Goal: Task Accomplishment & Management: Manage account settings

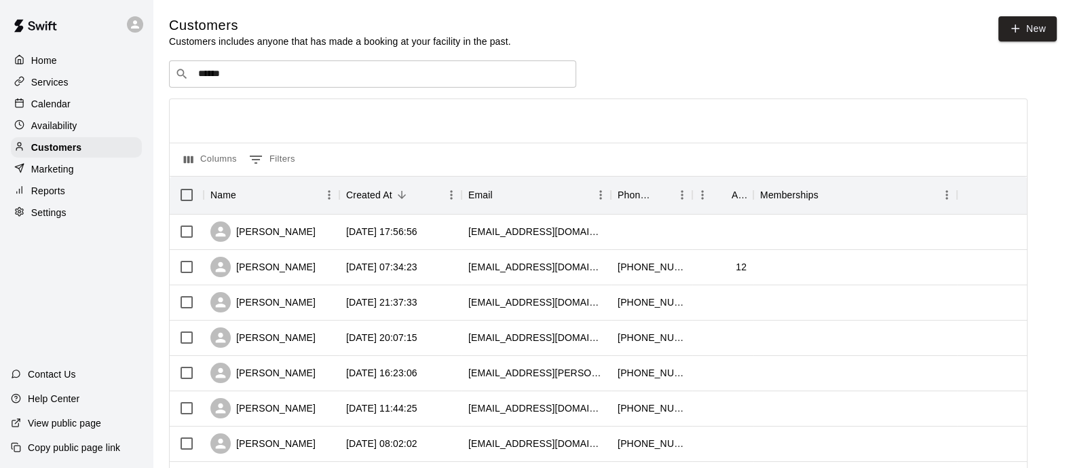
click at [268, 67] on div "​ ****** ​" at bounding box center [372, 73] width 407 height 27
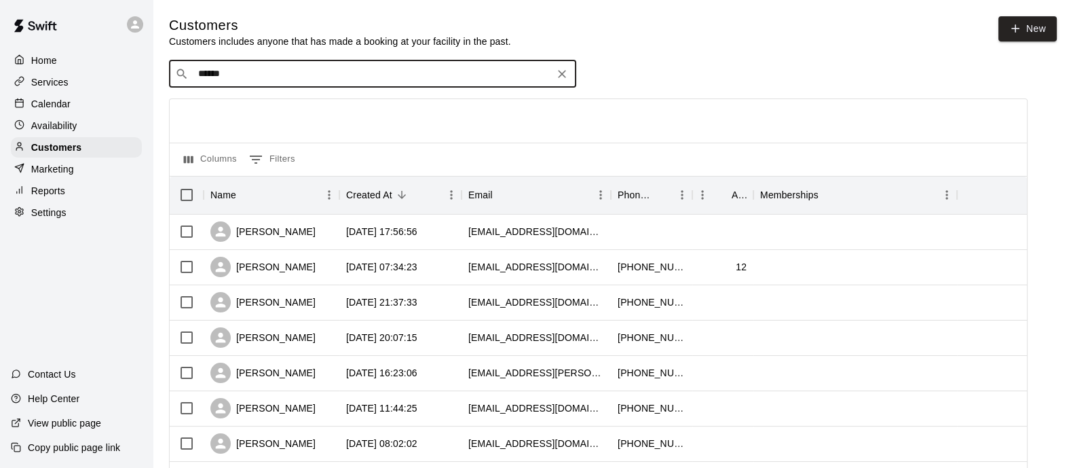
drag, startPoint x: 240, startPoint y: 89, endPoint x: 175, endPoint y: 78, distance: 66.1
click at [175, 78] on div "​ ****** ​" at bounding box center [372, 73] width 407 height 27
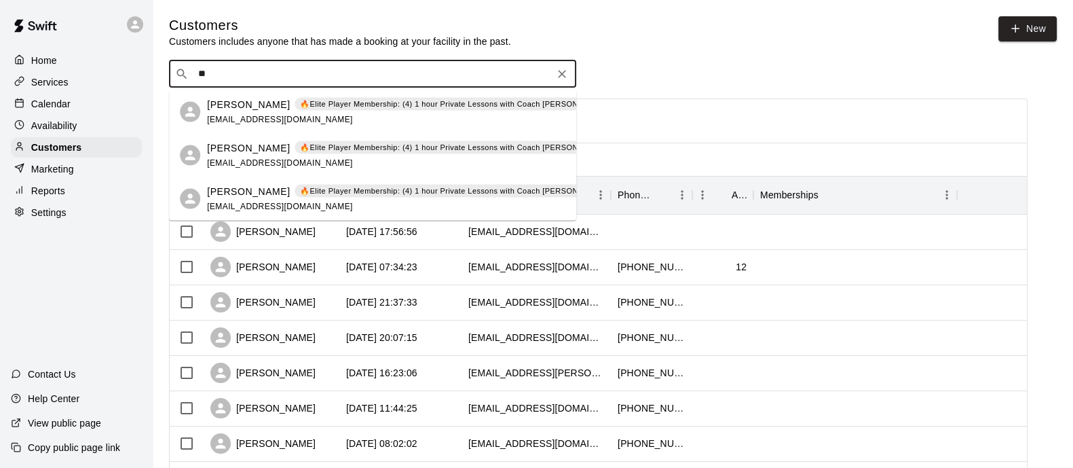
type input "*"
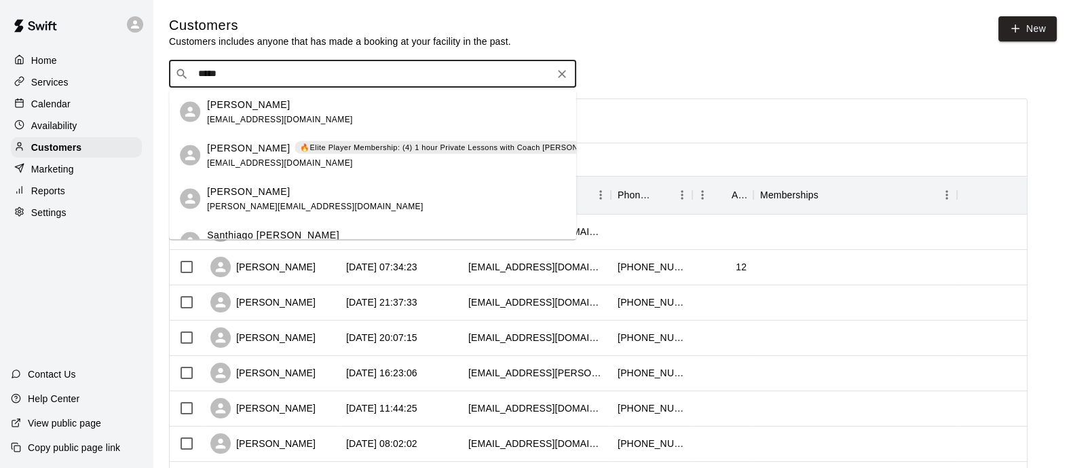
type input "******"
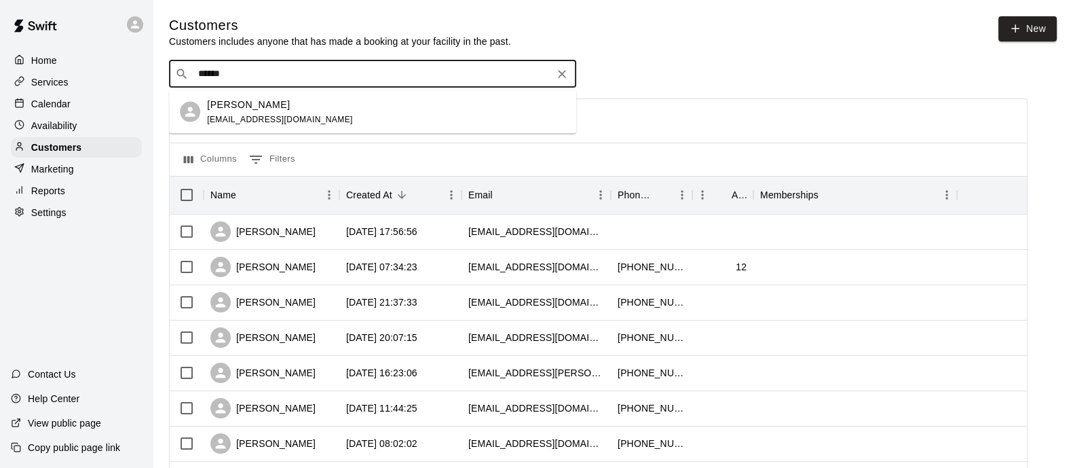
click at [283, 119] on span "[EMAIL_ADDRESS][DOMAIN_NAME]" at bounding box center [280, 119] width 146 height 10
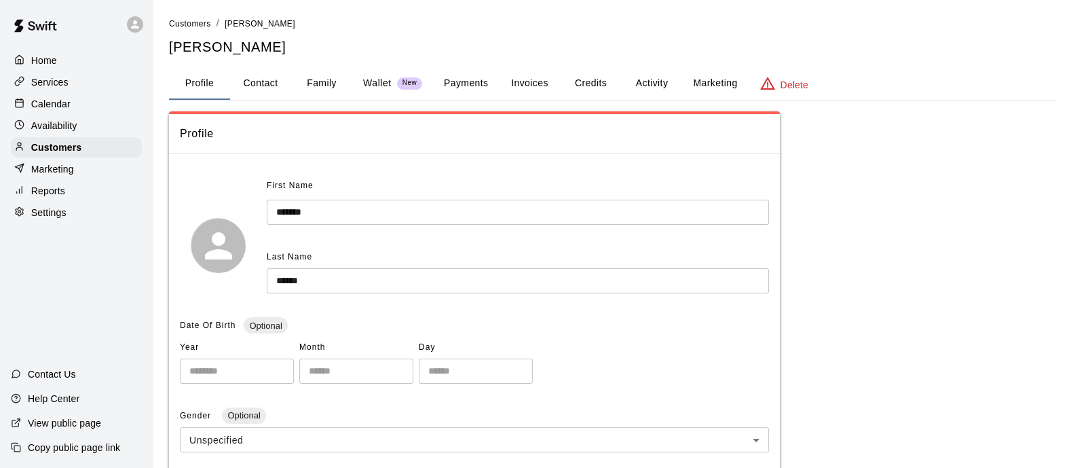
click at [504, 82] on button "Invoices" at bounding box center [529, 83] width 61 height 33
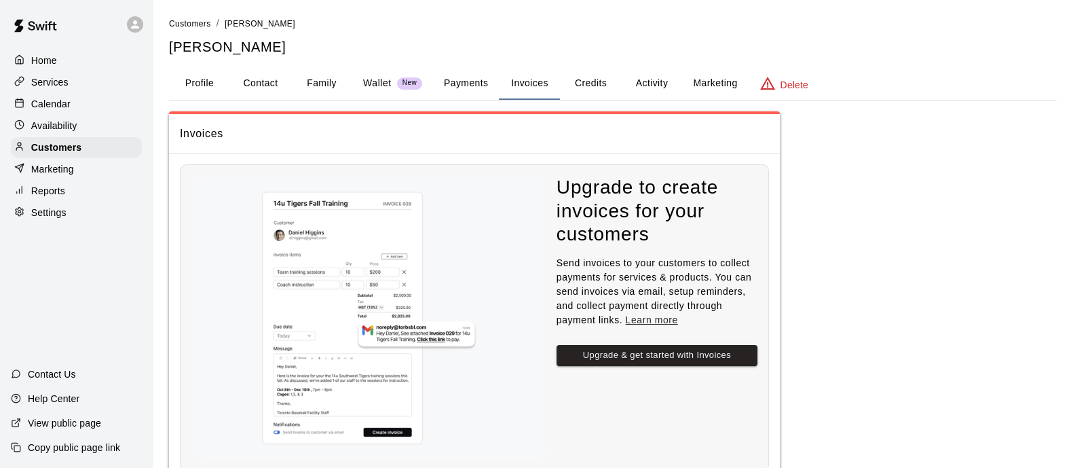
click at [479, 82] on button "Payments" at bounding box center [466, 83] width 66 height 33
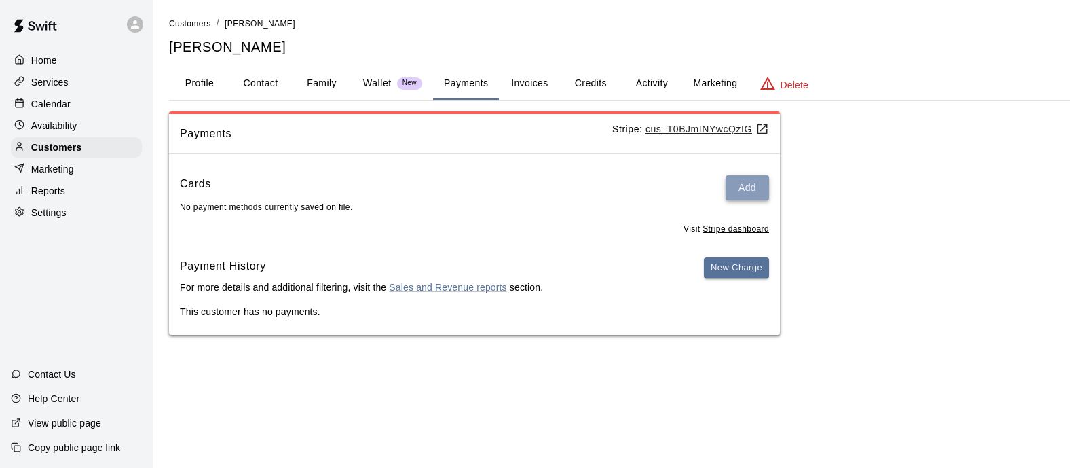
click at [740, 180] on button "Add" at bounding box center [747, 187] width 43 height 25
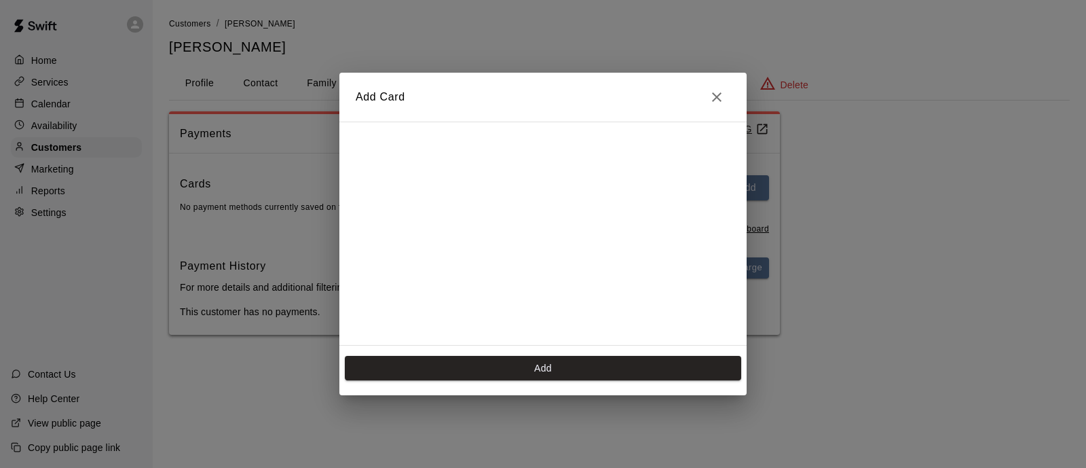
scroll to position [189, 0]
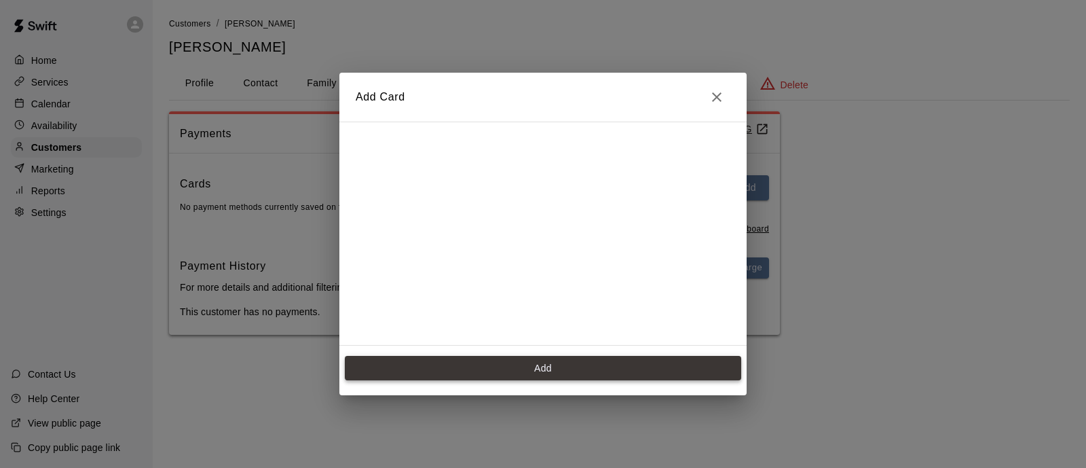
click at [565, 372] on button "Add" at bounding box center [543, 368] width 396 height 25
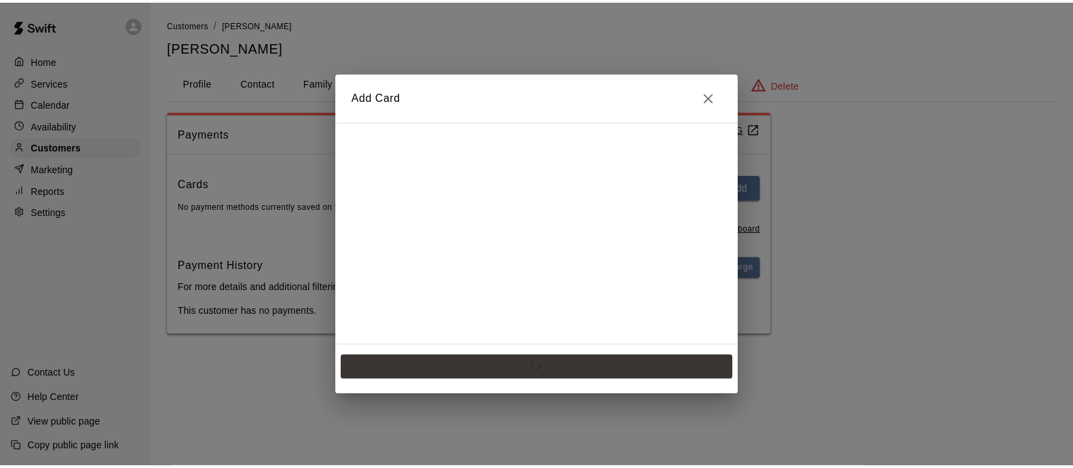
scroll to position [0, 0]
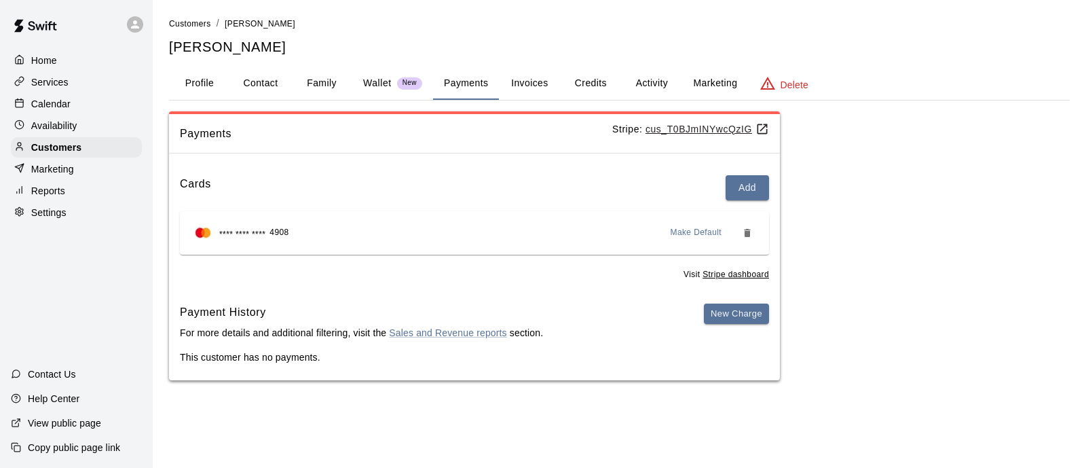
click at [58, 103] on p "Calendar" at bounding box center [50, 104] width 39 height 14
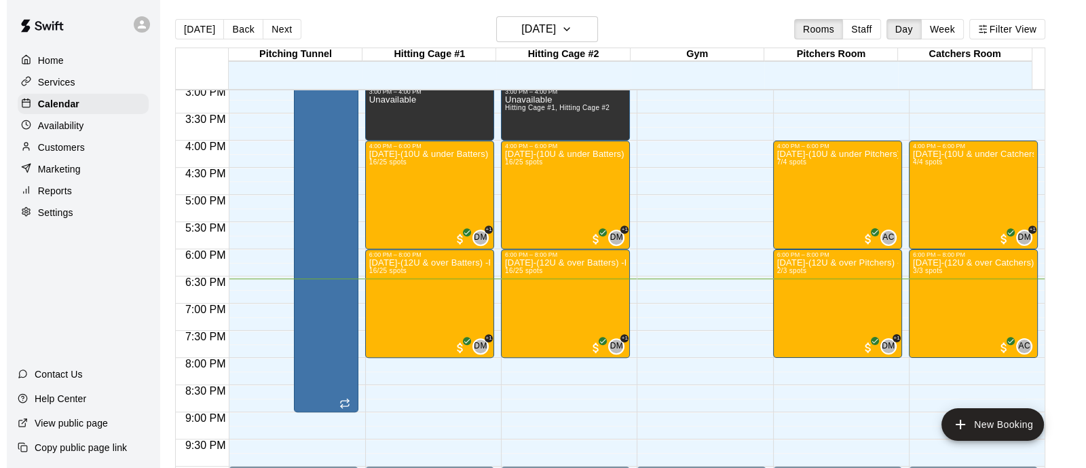
scroll to position [811, 0]
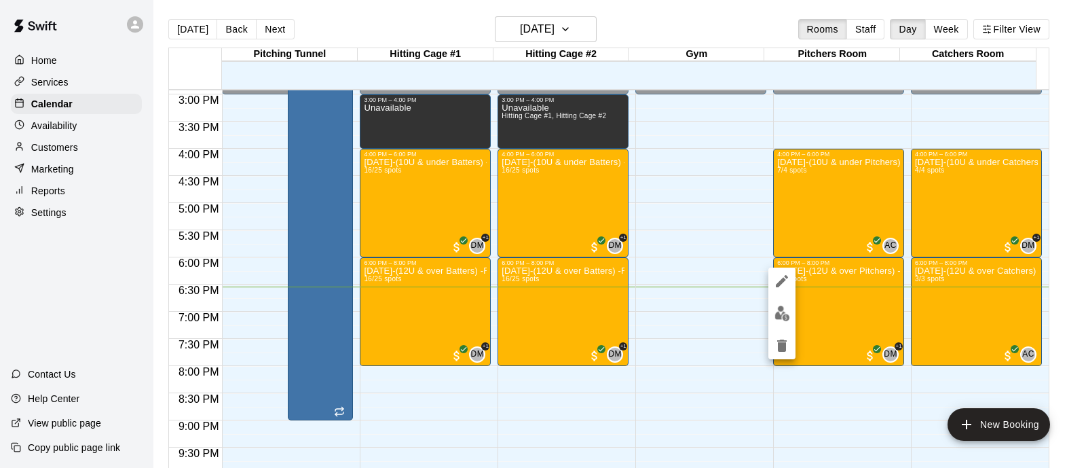
click at [787, 313] on img "edit" at bounding box center [783, 313] width 16 height 16
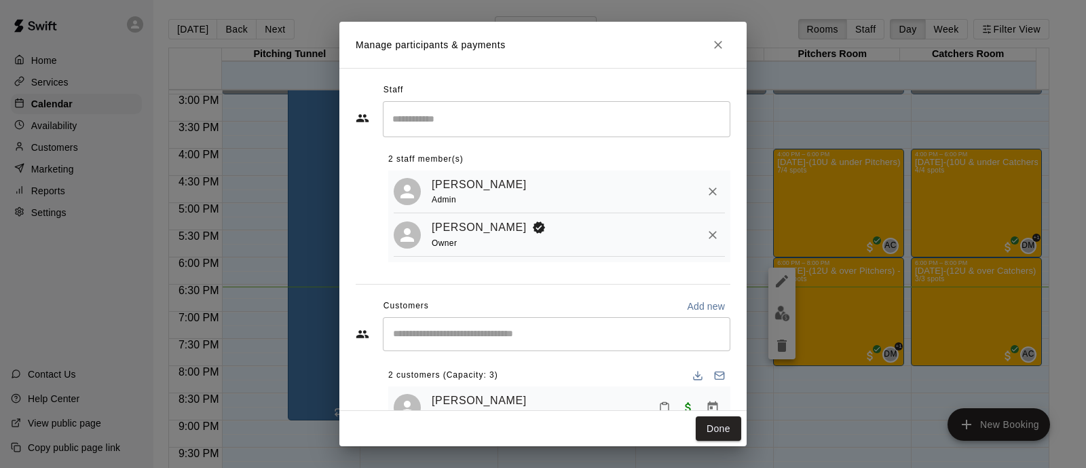
click at [466, 337] on input "Start typing to search customers..." at bounding box center [556, 334] width 335 height 14
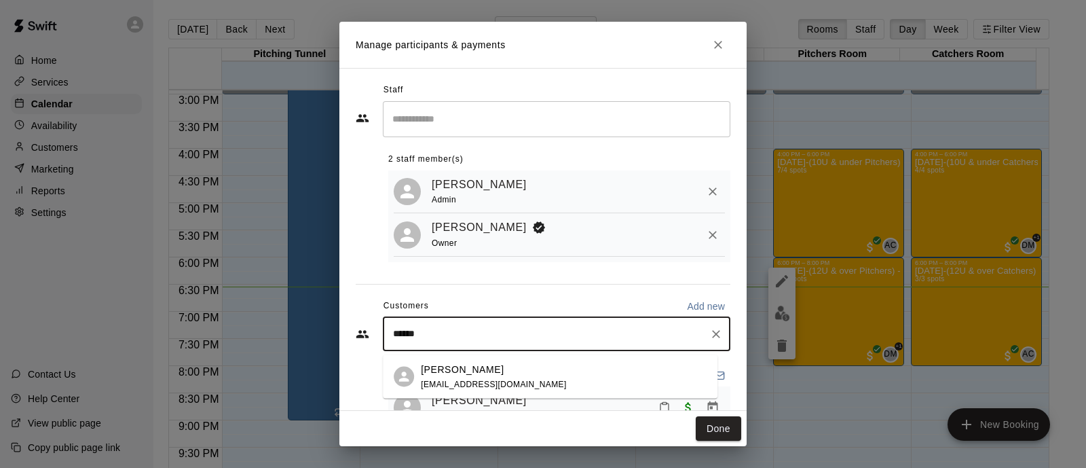
type input "******"
click at [474, 367] on p "[PERSON_NAME]" at bounding box center [462, 369] width 83 height 14
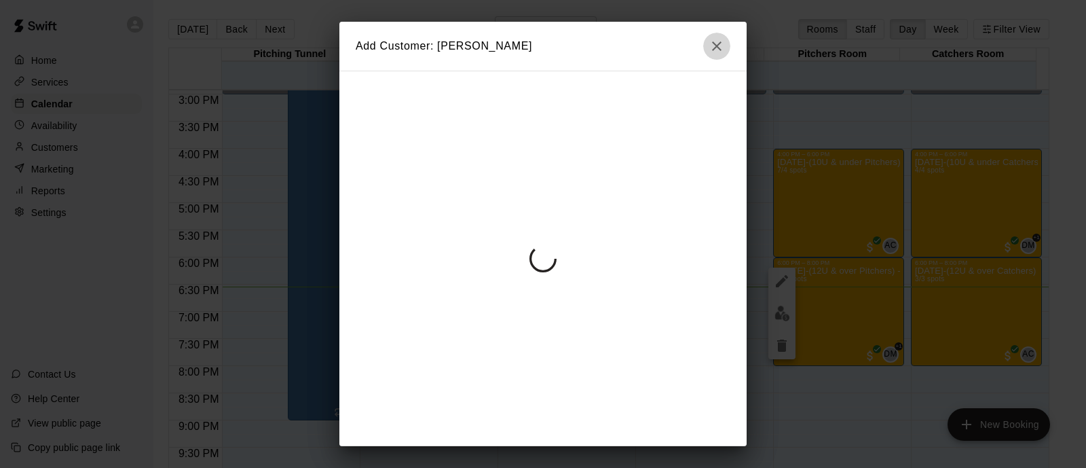
click at [716, 43] on icon "button" at bounding box center [717, 46] width 16 height 16
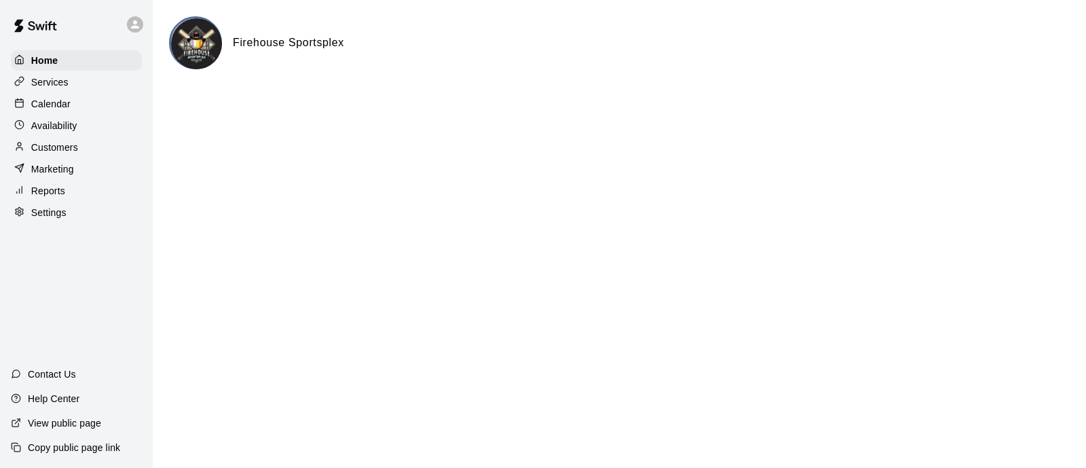
click at [73, 153] on p "Customers" at bounding box center [54, 148] width 47 height 14
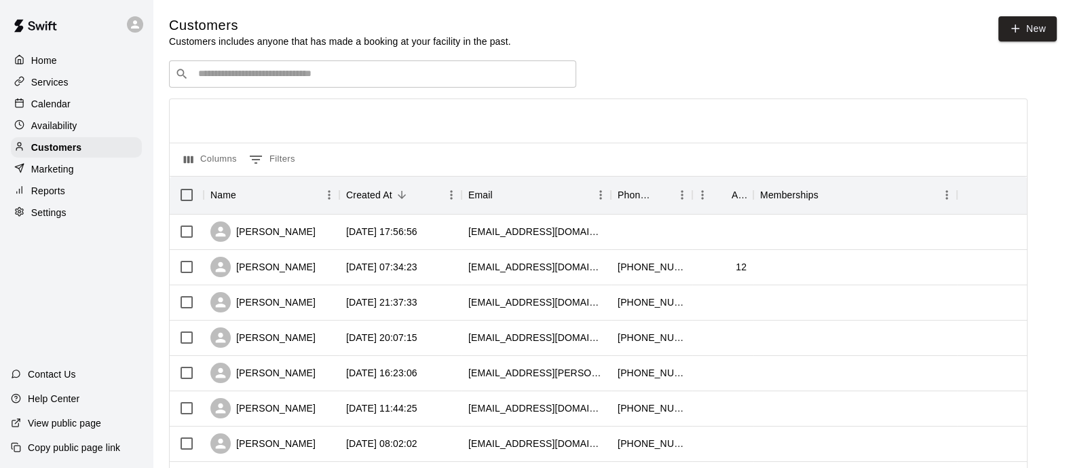
click at [349, 75] on input "Search customers by name or email" at bounding box center [382, 74] width 376 height 14
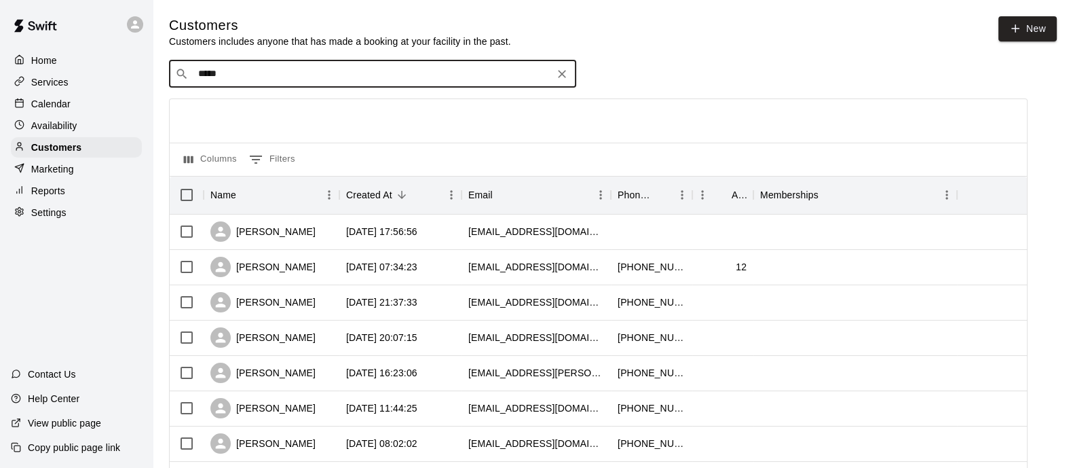
type input "******"
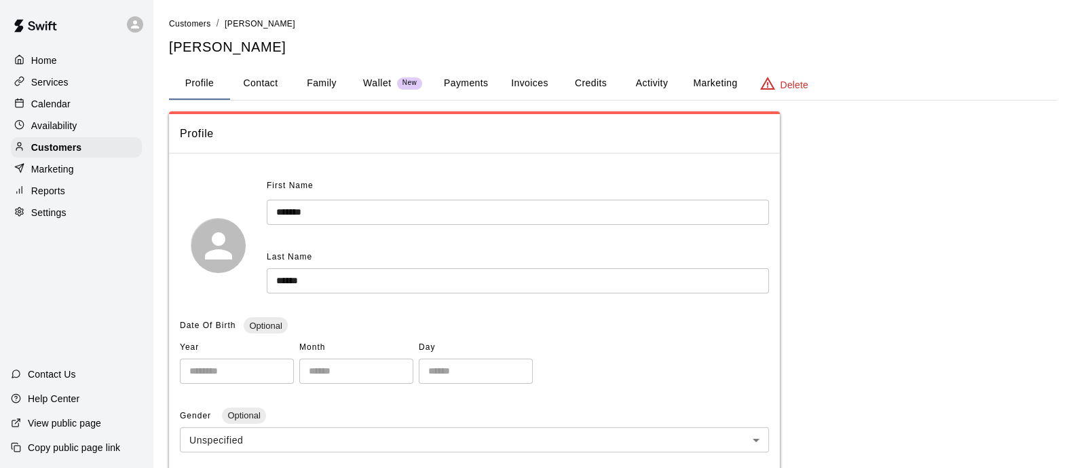
click at [442, 78] on button "Payments" at bounding box center [466, 83] width 66 height 33
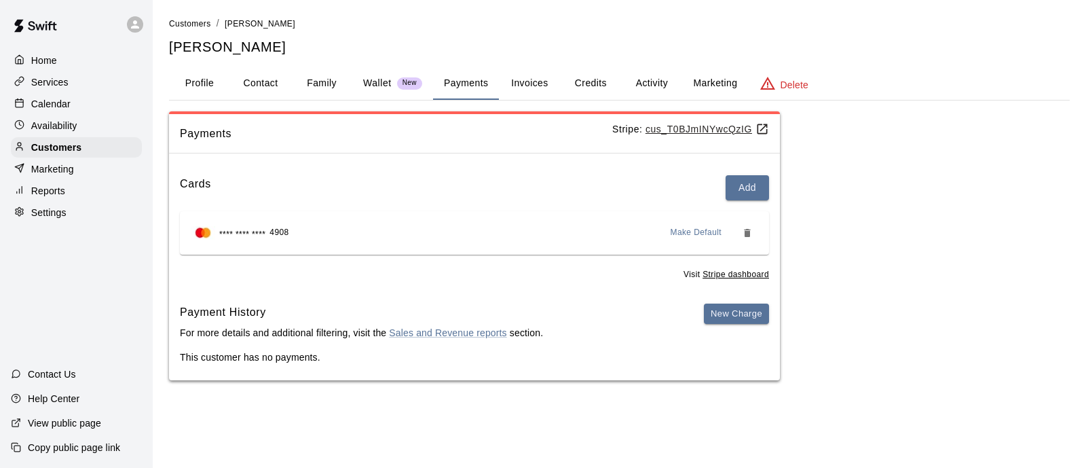
click at [196, 76] on button "Profile" at bounding box center [199, 83] width 61 height 33
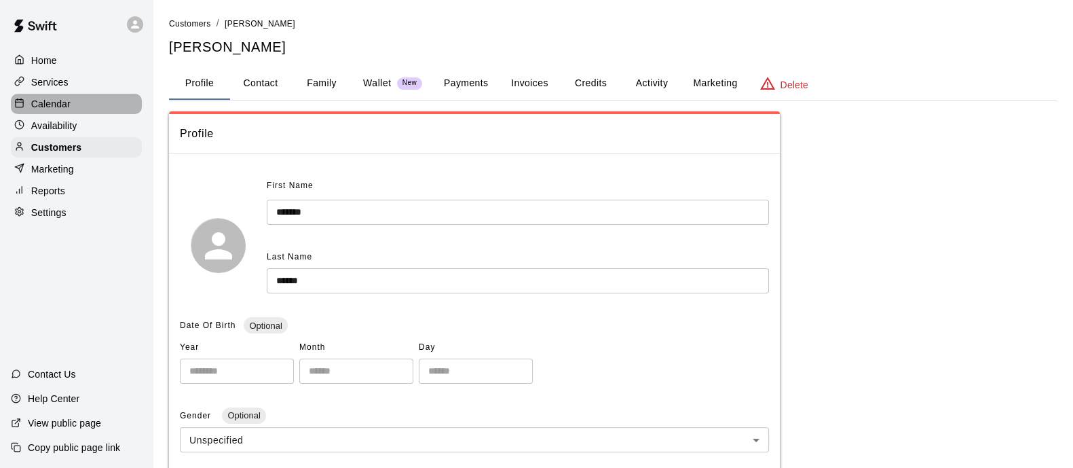
click at [53, 106] on p "Calendar" at bounding box center [50, 104] width 39 height 14
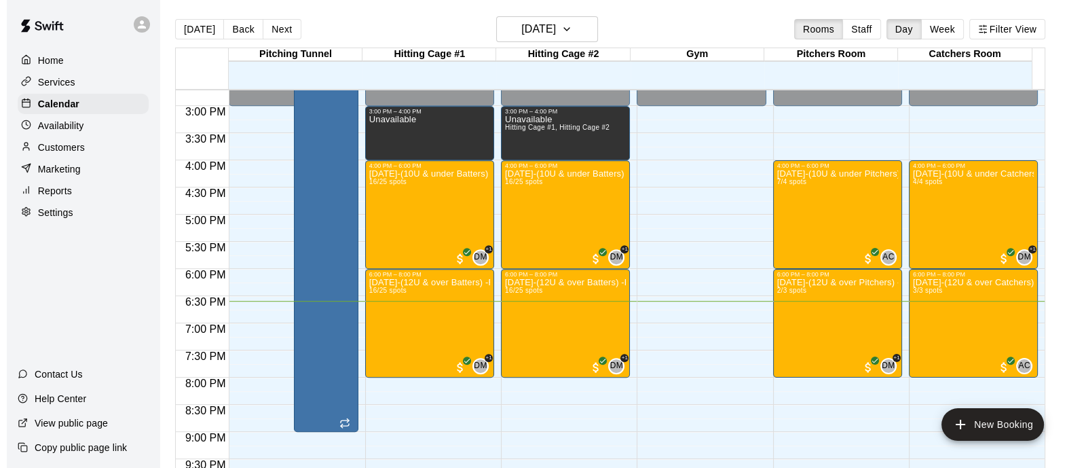
scroll to position [798, 0]
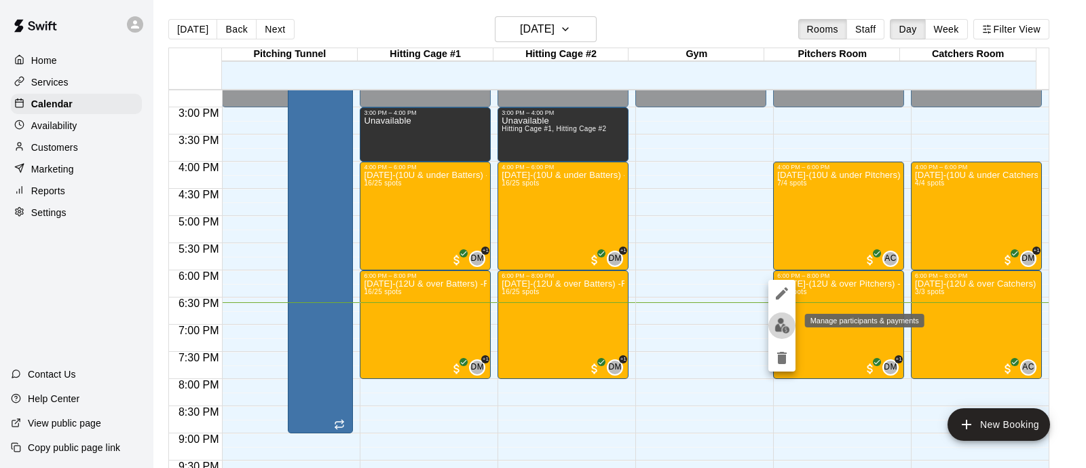
click at [788, 318] on img "edit" at bounding box center [783, 326] width 16 height 16
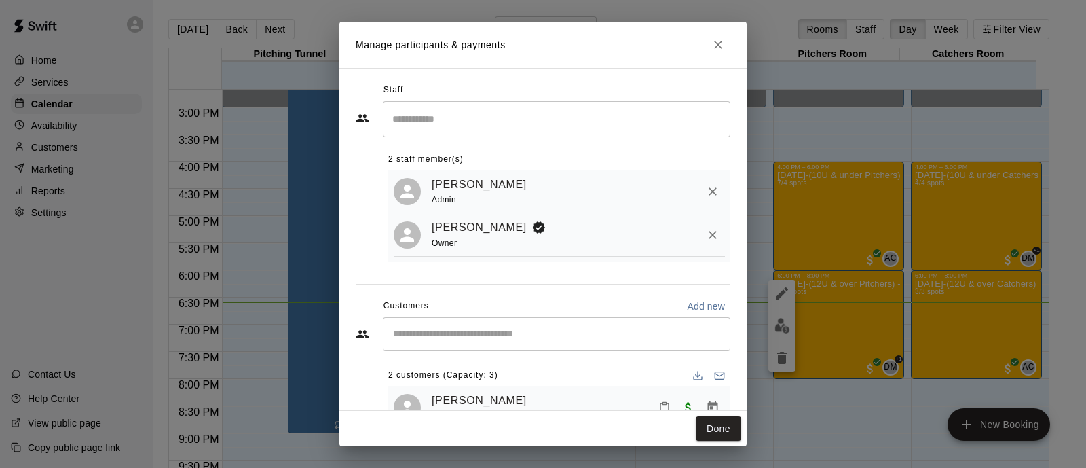
click at [515, 341] on input "Start typing to search customers..." at bounding box center [556, 334] width 335 height 14
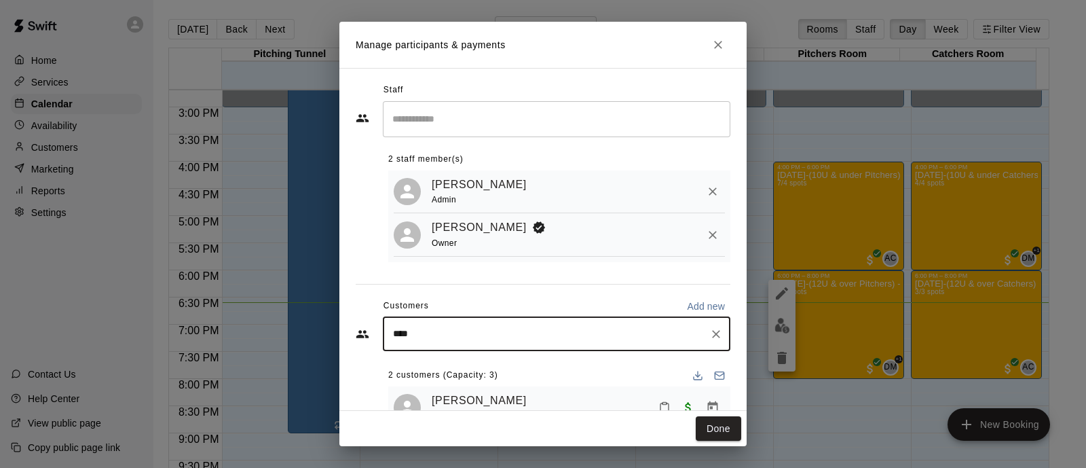
type input "*****"
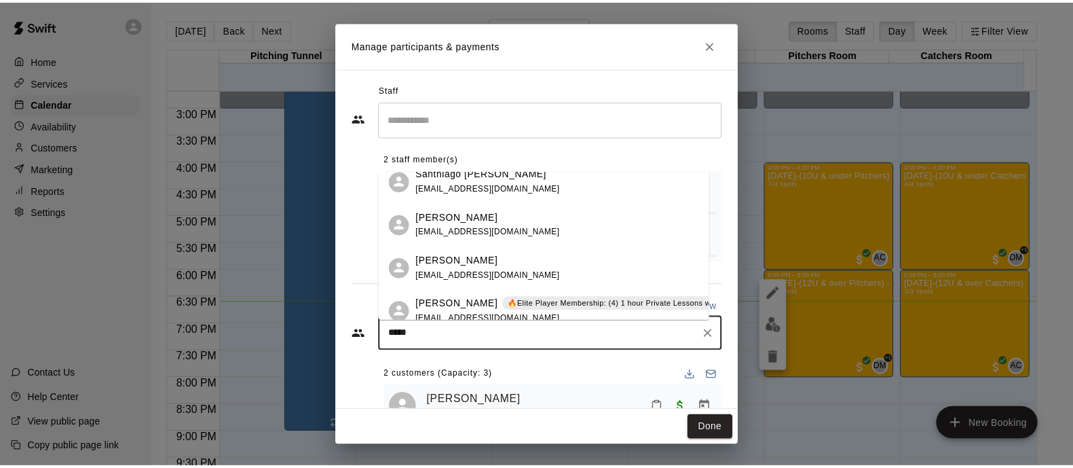
scroll to position [161, 0]
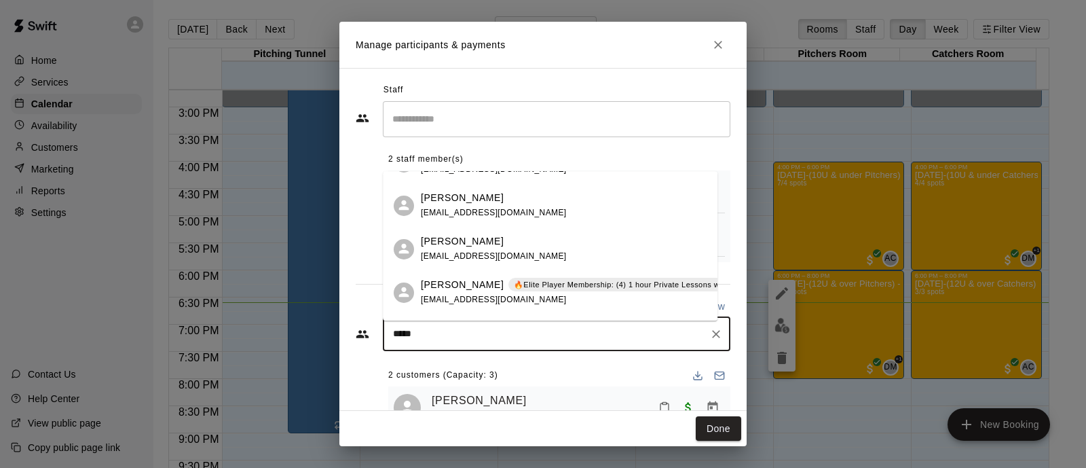
click at [494, 246] on div "[PERSON_NAME]" at bounding box center [494, 241] width 146 height 14
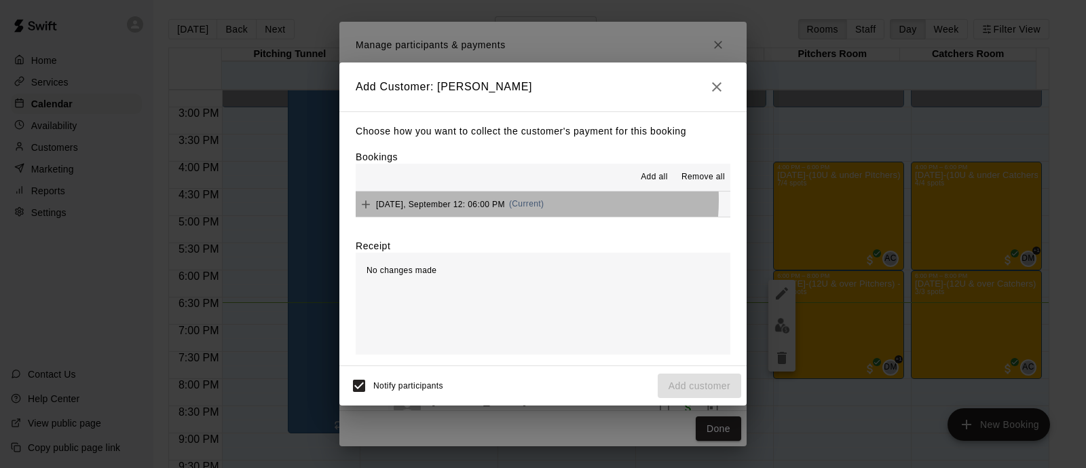
click at [522, 201] on span "(Current)" at bounding box center [526, 204] width 35 height 10
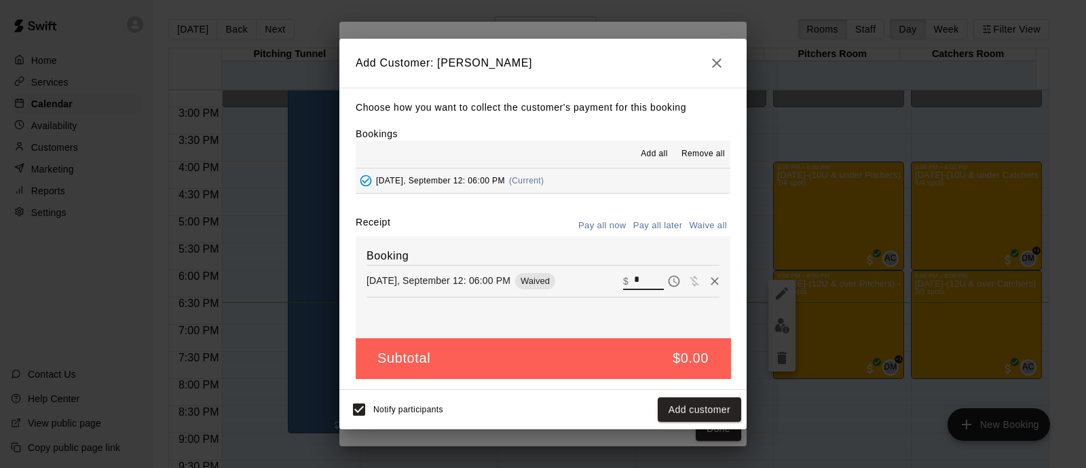
drag, startPoint x: 637, startPoint y: 280, endPoint x: 563, endPoint y: 276, distance: 74.7
click at [563, 276] on div "Friday, September 12: 06:00 PM Waived ​ $ *" at bounding box center [543, 281] width 353 height 20
type input "*****"
click at [698, 401] on button "Checkout" at bounding box center [709, 409] width 64 height 25
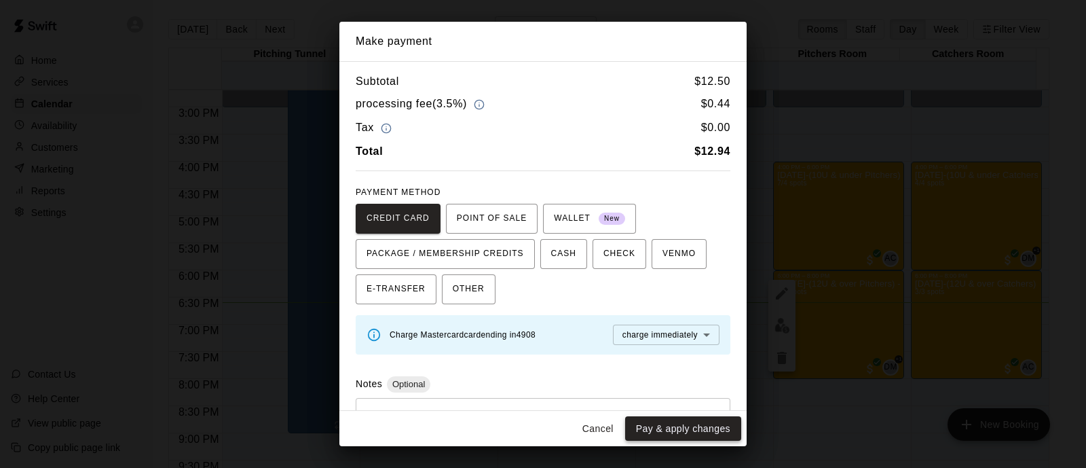
click at [667, 426] on button "Pay & apply changes" at bounding box center [683, 428] width 116 height 25
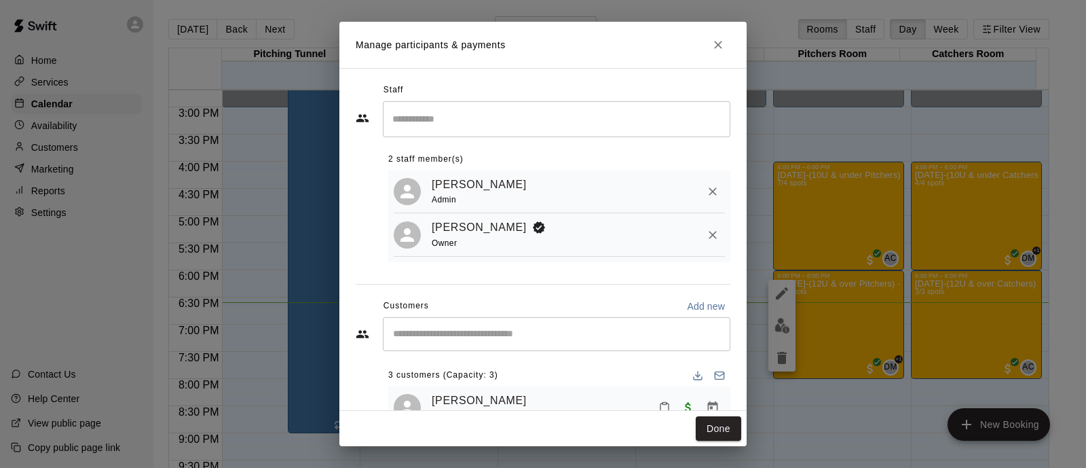
click at [749, 426] on div "Manage participants & payments Staff ​ 2 staff member(s) David Martinez Admin A…" at bounding box center [543, 234] width 1086 height 468
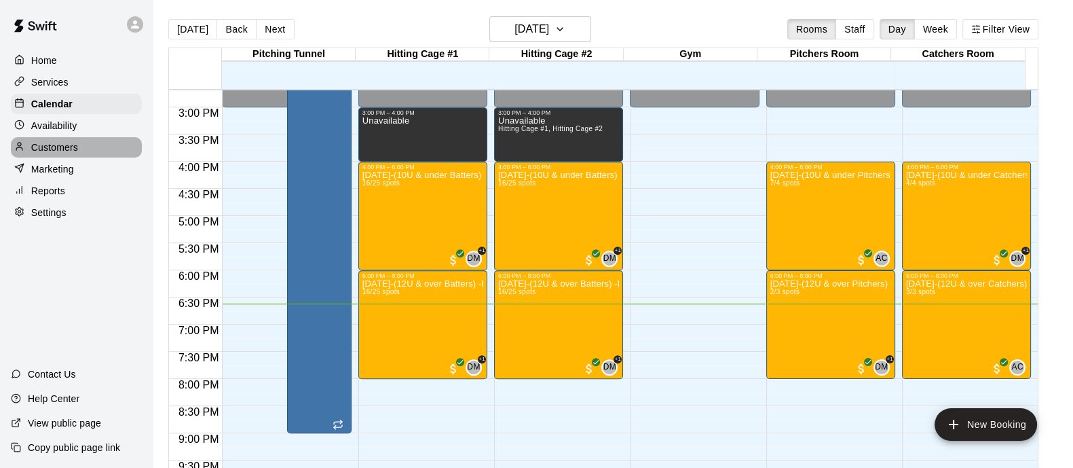
click at [79, 146] on div "Customers" at bounding box center [76, 147] width 131 height 20
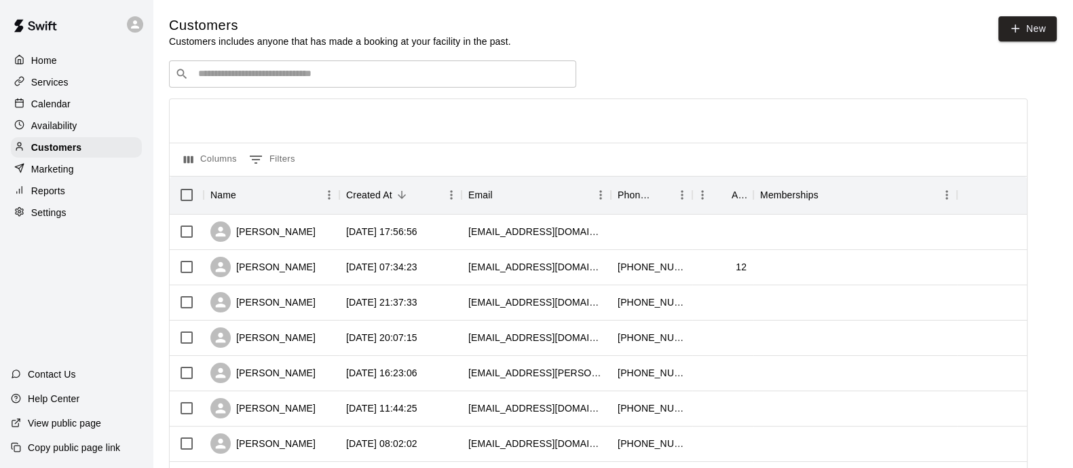
click at [368, 71] on input "Search customers by name or email" at bounding box center [382, 74] width 376 height 14
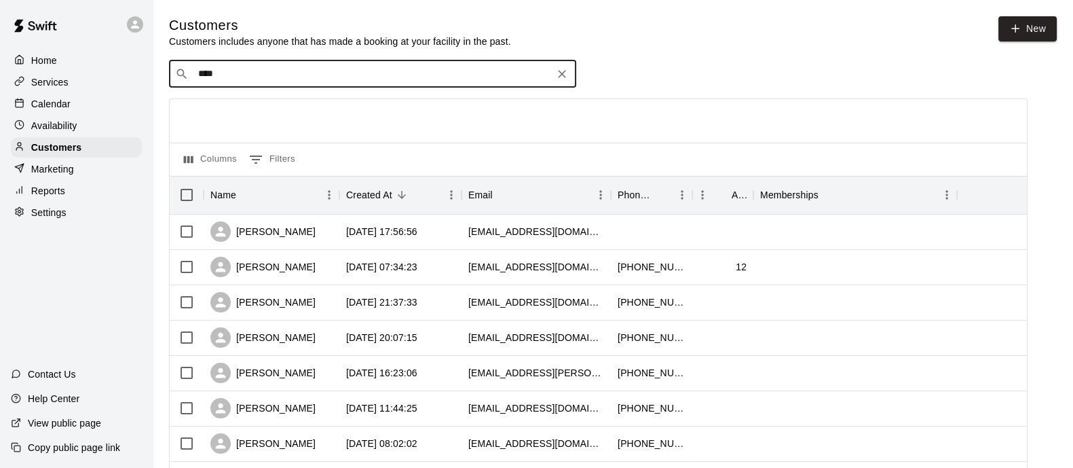
type input "*****"
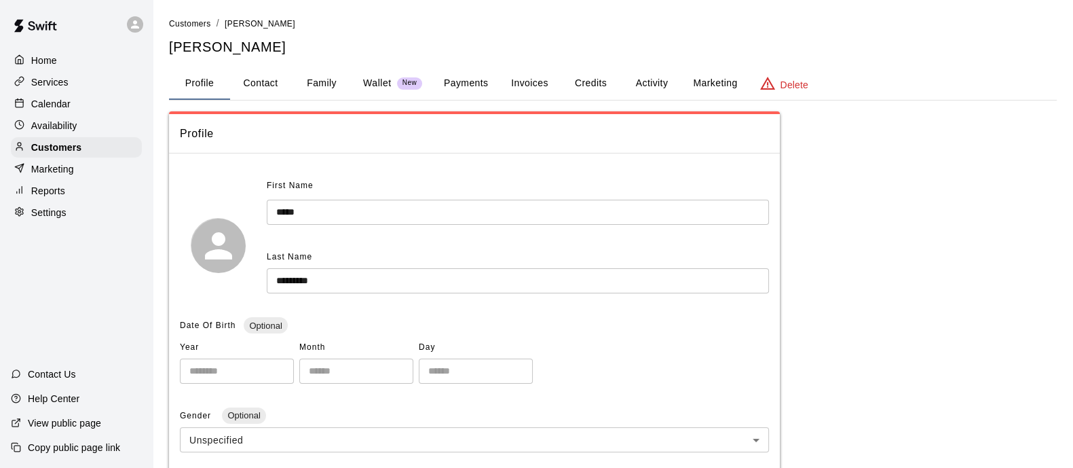
click at [450, 77] on button "Payments" at bounding box center [466, 83] width 66 height 33
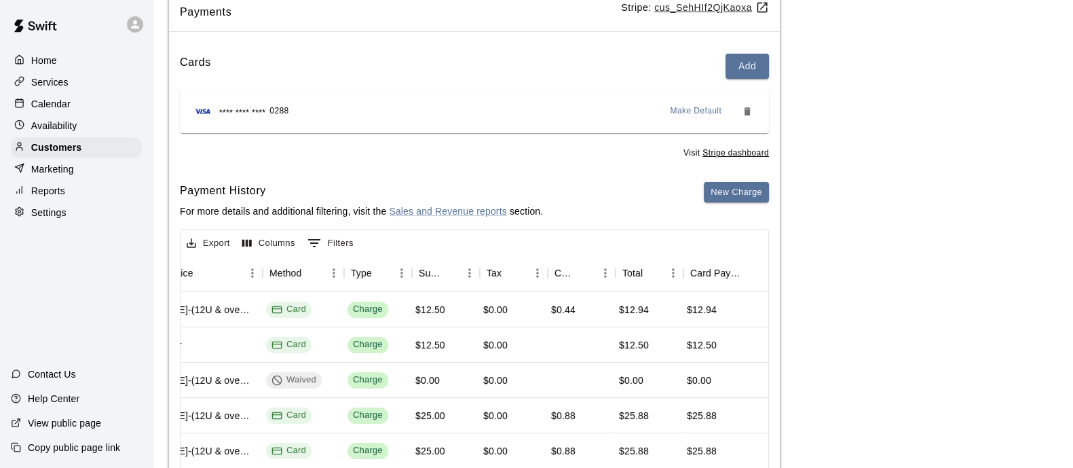
scroll to position [0, 340]
click at [71, 153] on p "Customers" at bounding box center [56, 148] width 50 height 14
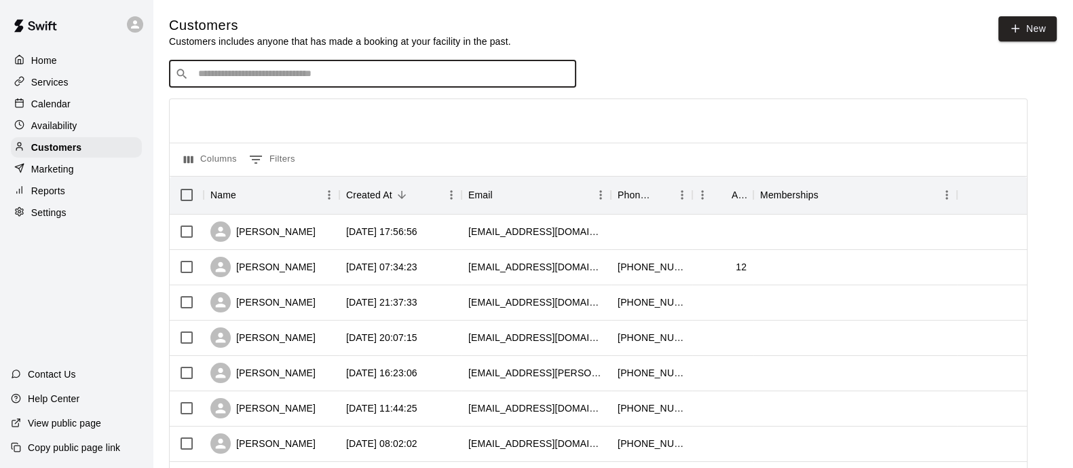
click at [309, 75] on input "Search customers by name or email" at bounding box center [382, 74] width 376 height 14
type input "******"
click at [258, 115] on span "[EMAIL_ADDRESS][DOMAIN_NAME]" at bounding box center [280, 119] width 146 height 10
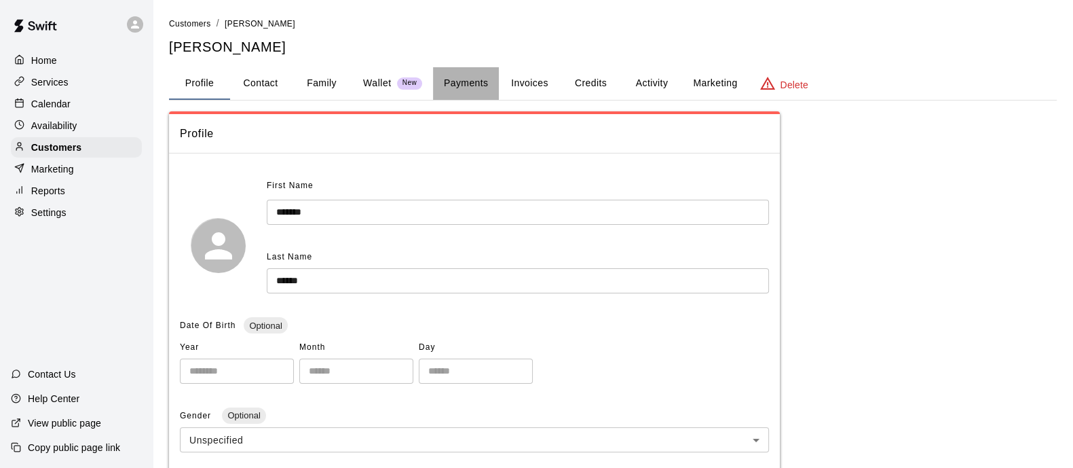
click at [447, 94] on button "Payments" at bounding box center [466, 83] width 66 height 33
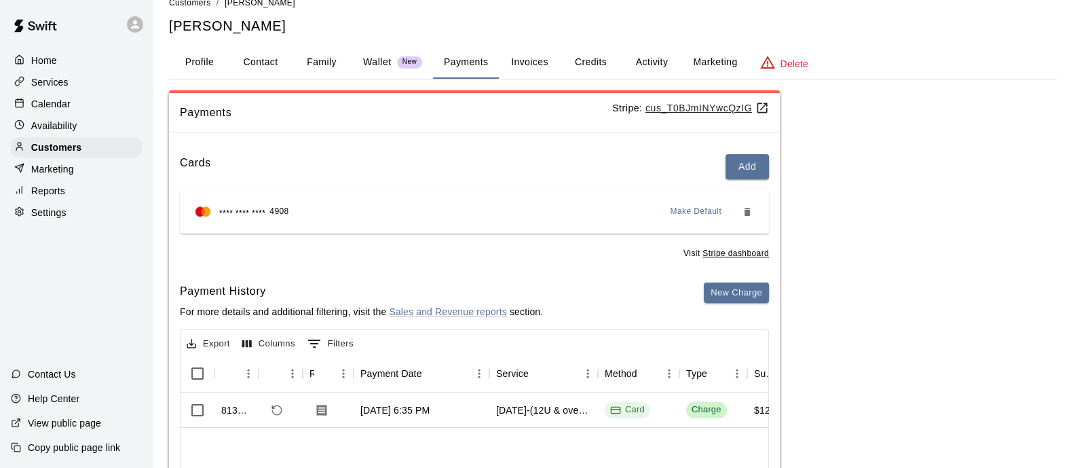
scroll to position [22, 0]
click at [728, 286] on button "New Charge" at bounding box center [736, 292] width 65 height 21
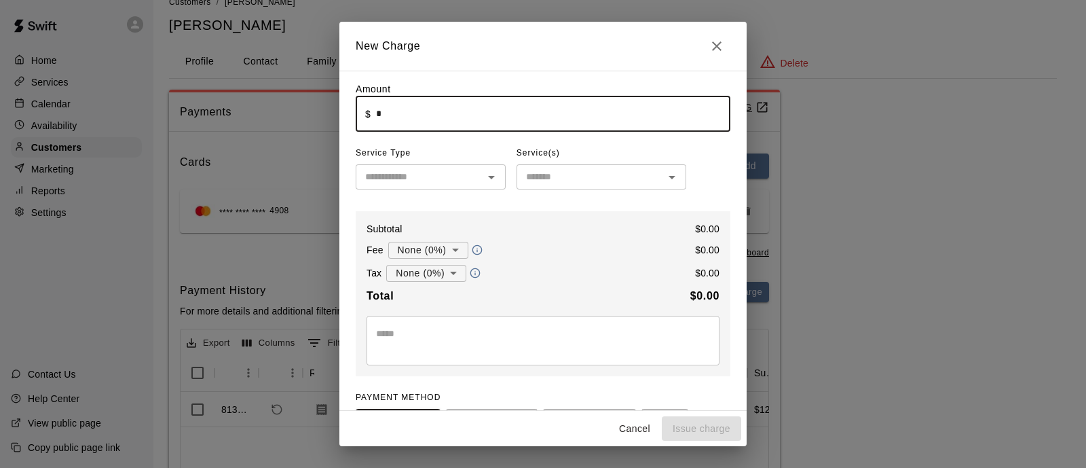
click at [462, 122] on input "*" at bounding box center [553, 114] width 354 height 36
click at [475, 179] on div "​" at bounding box center [431, 176] width 150 height 25
type input "****"
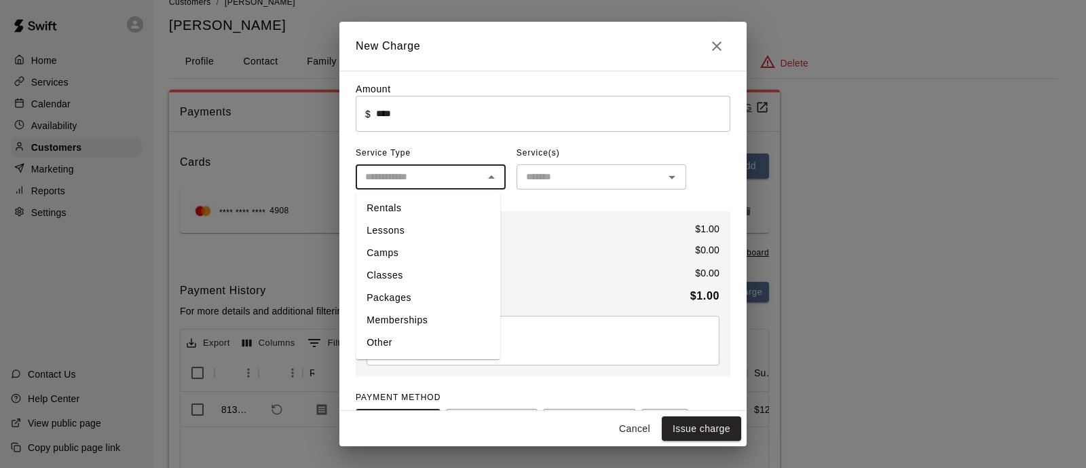
click at [401, 341] on li "Other" at bounding box center [428, 342] width 145 height 22
type input "*****"
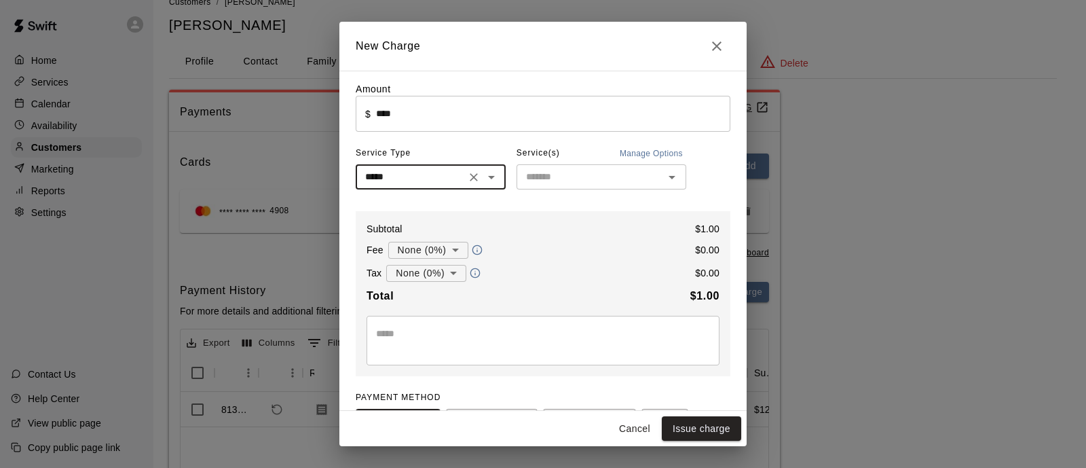
click at [591, 169] on div "​" at bounding box center [602, 176] width 170 height 25
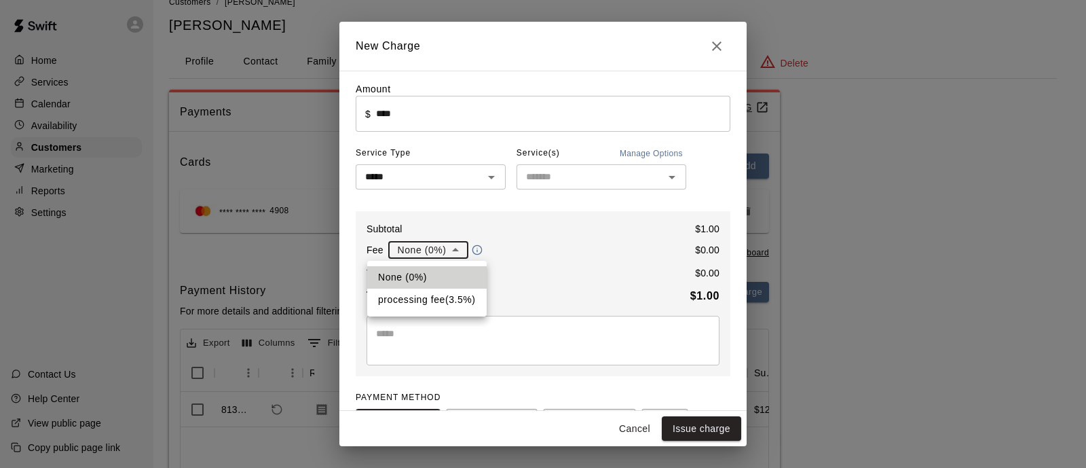
click at [444, 245] on body "Home Services Calendar Availability Customers Marketing Reports Settings Contac…" at bounding box center [543, 321] width 1086 height 686
click at [442, 296] on li "processing fee ( 3.5 % )" at bounding box center [426, 300] width 119 height 22
type input "**********"
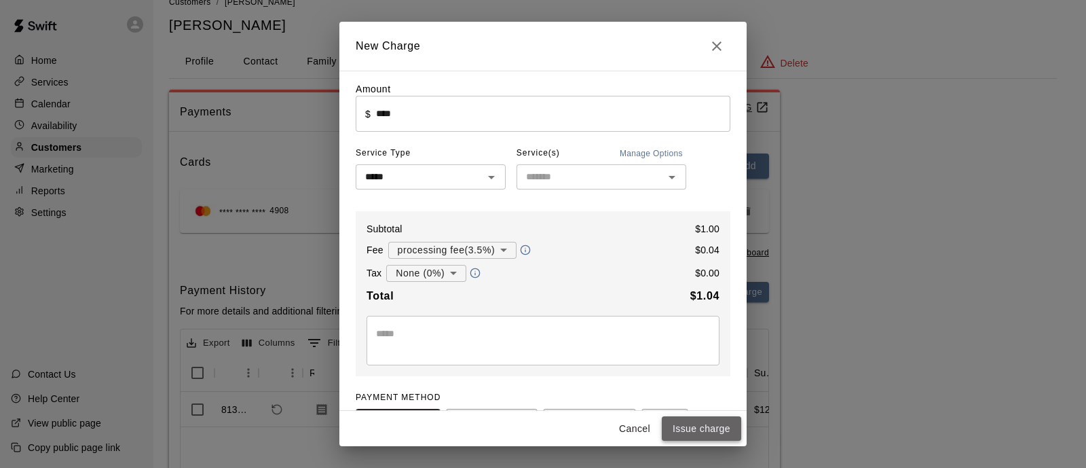
click at [705, 418] on button "Issue charge" at bounding box center [701, 428] width 79 height 25
type input "*"
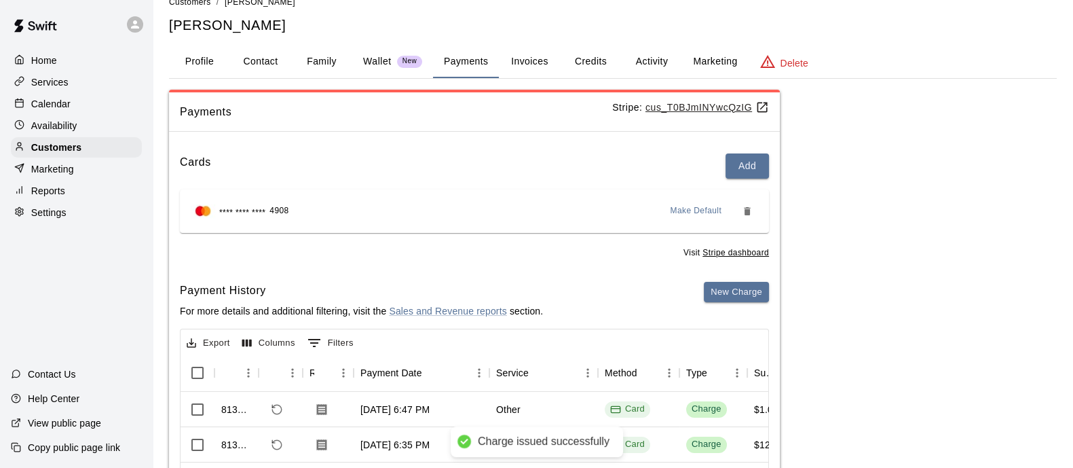
click at [50, 63] on p "Home" at bounding box center [44, 61] width 26 height 14
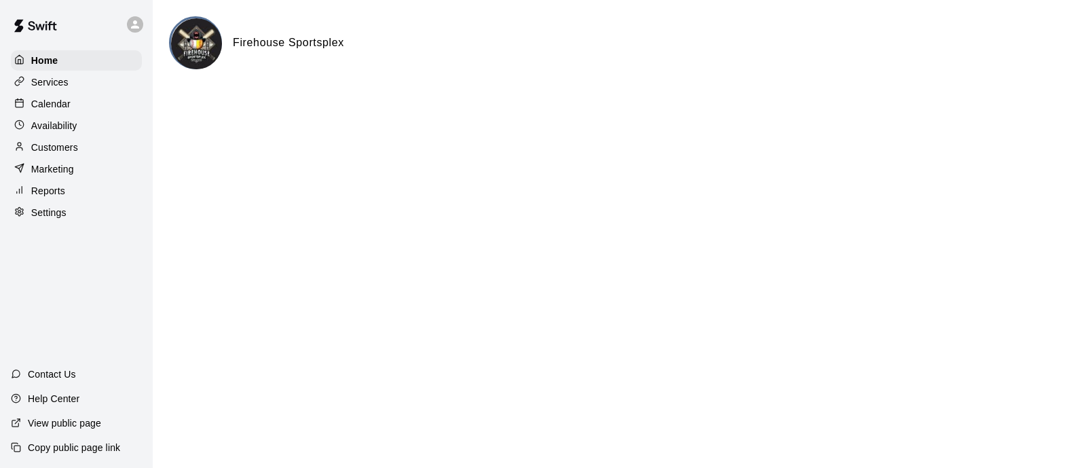
click at [47, 89] on p "Services" at bounding box center [49, 82] width 37 height 14
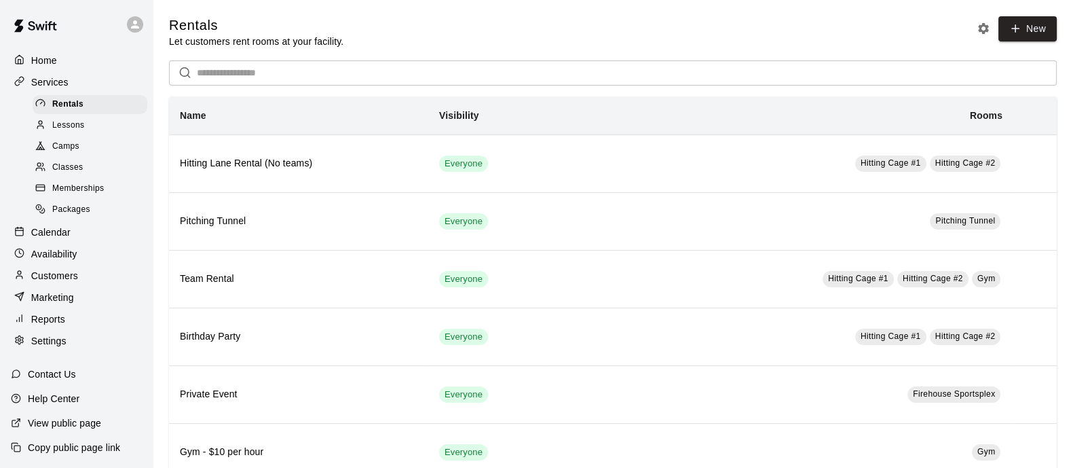
click at [68, 282] on p "Customers" at bounding box center [54, 276] width 47 height 14
